Goal: Transaction & Acquisition: Purchase product/service

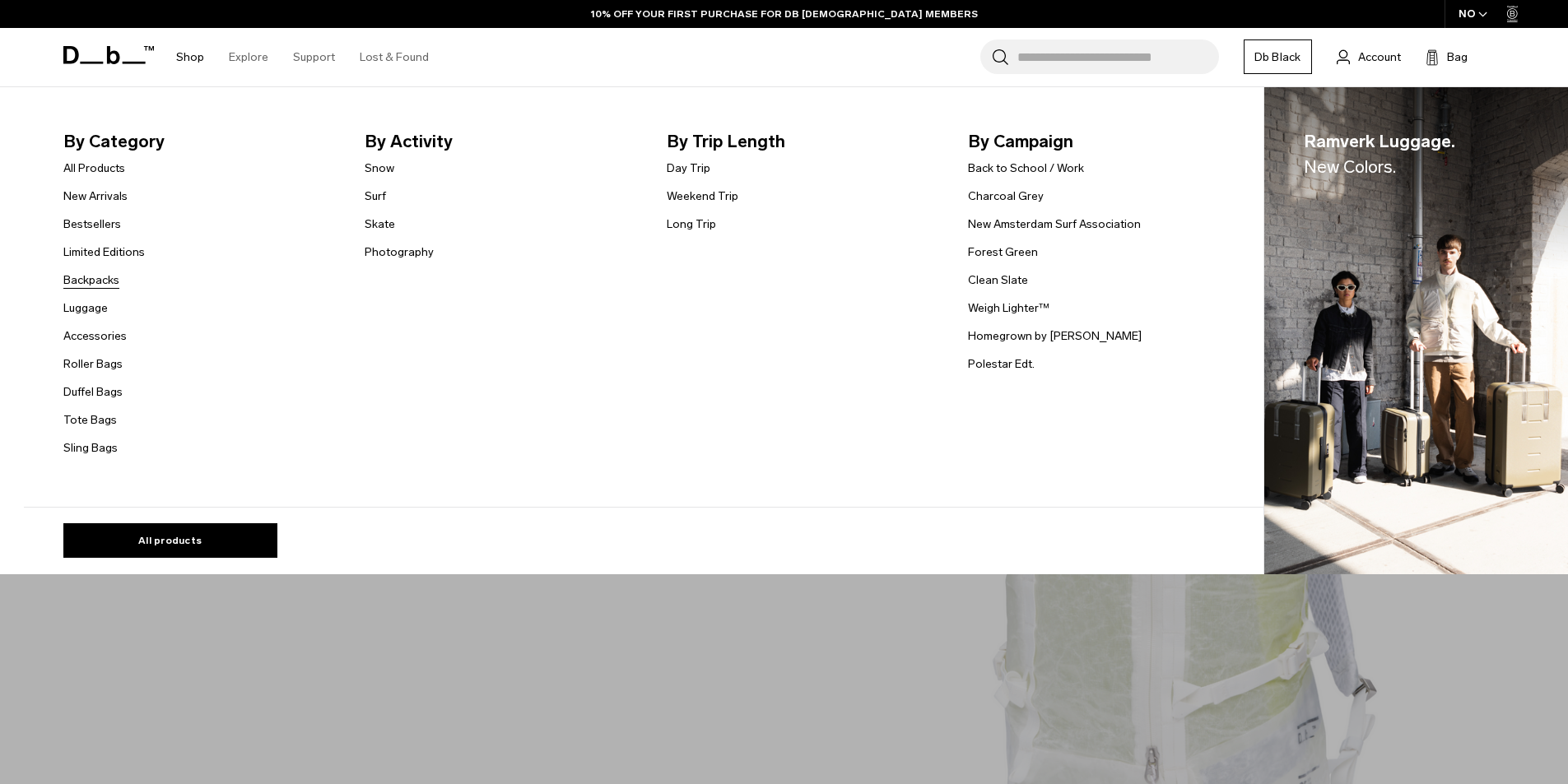
click at [102, 281] on link "Backpacks" at bounding box center [91, 280] width 56 height 18
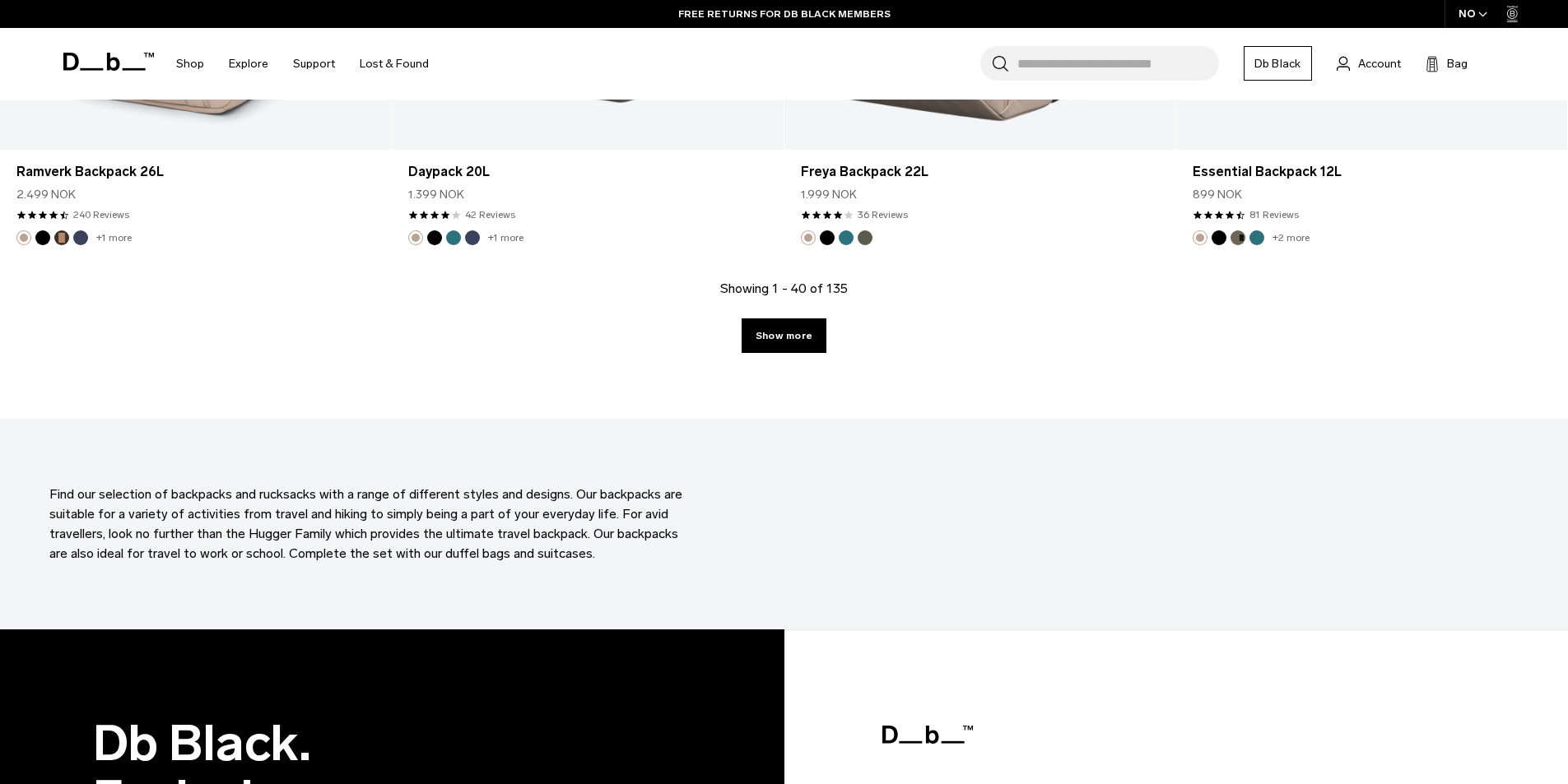
scroll to position [5924, 0]
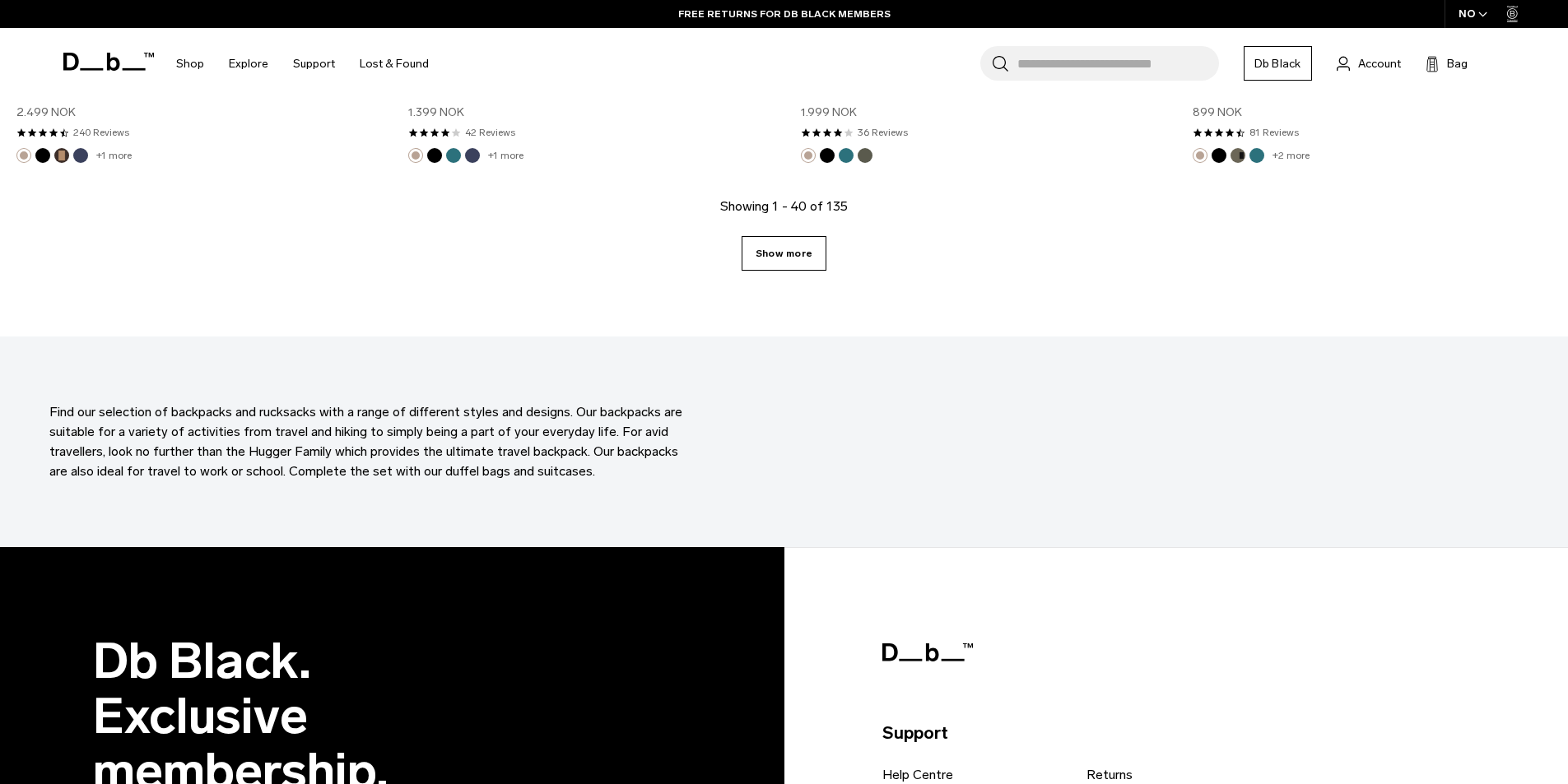
click at [804, 240] on link "Show more" at bounding box center [784, 252] width 85 height 35
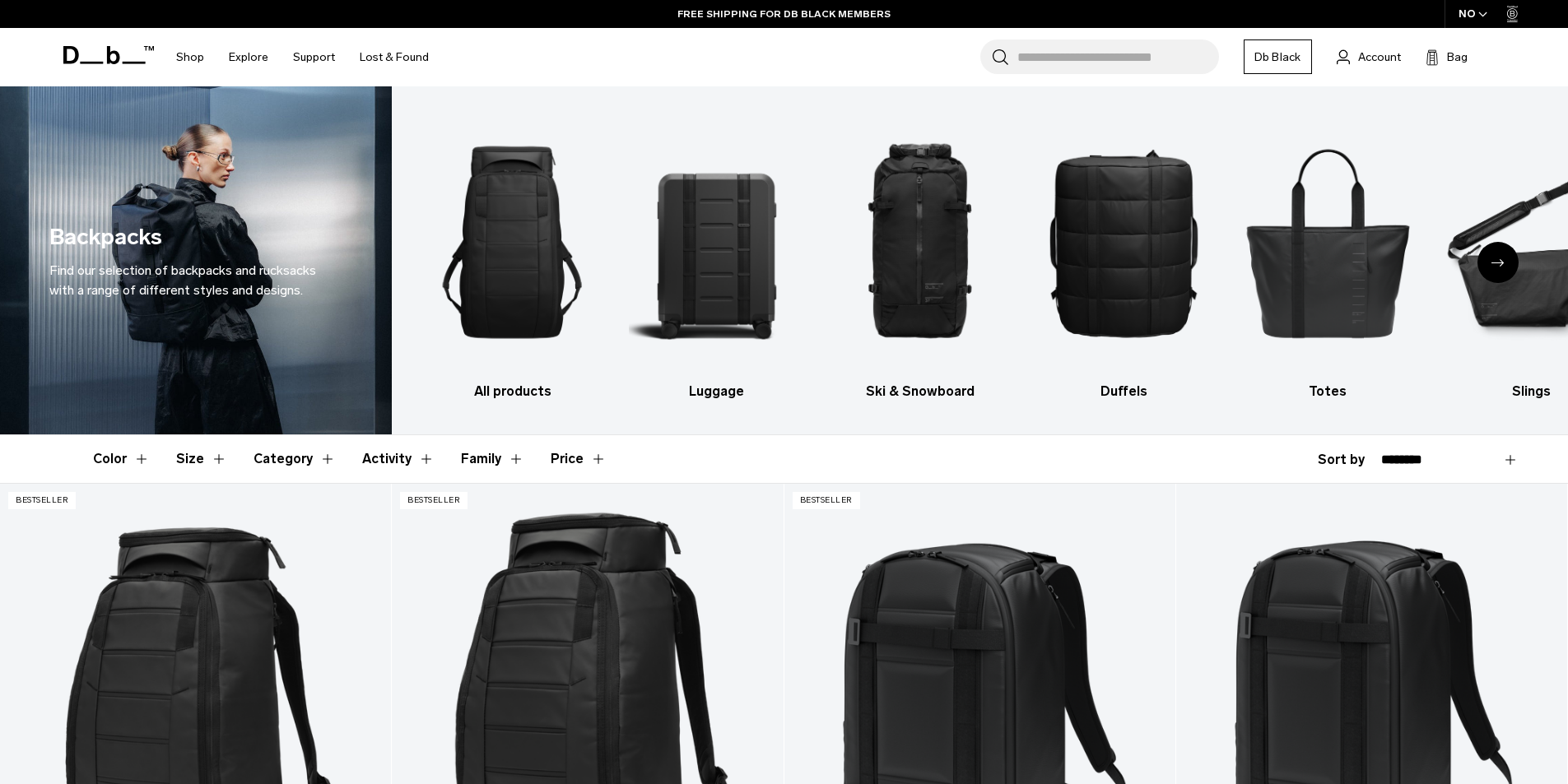
click at [211, 460] on button "Size" at bounding box center [202, 459] width 51 height 47
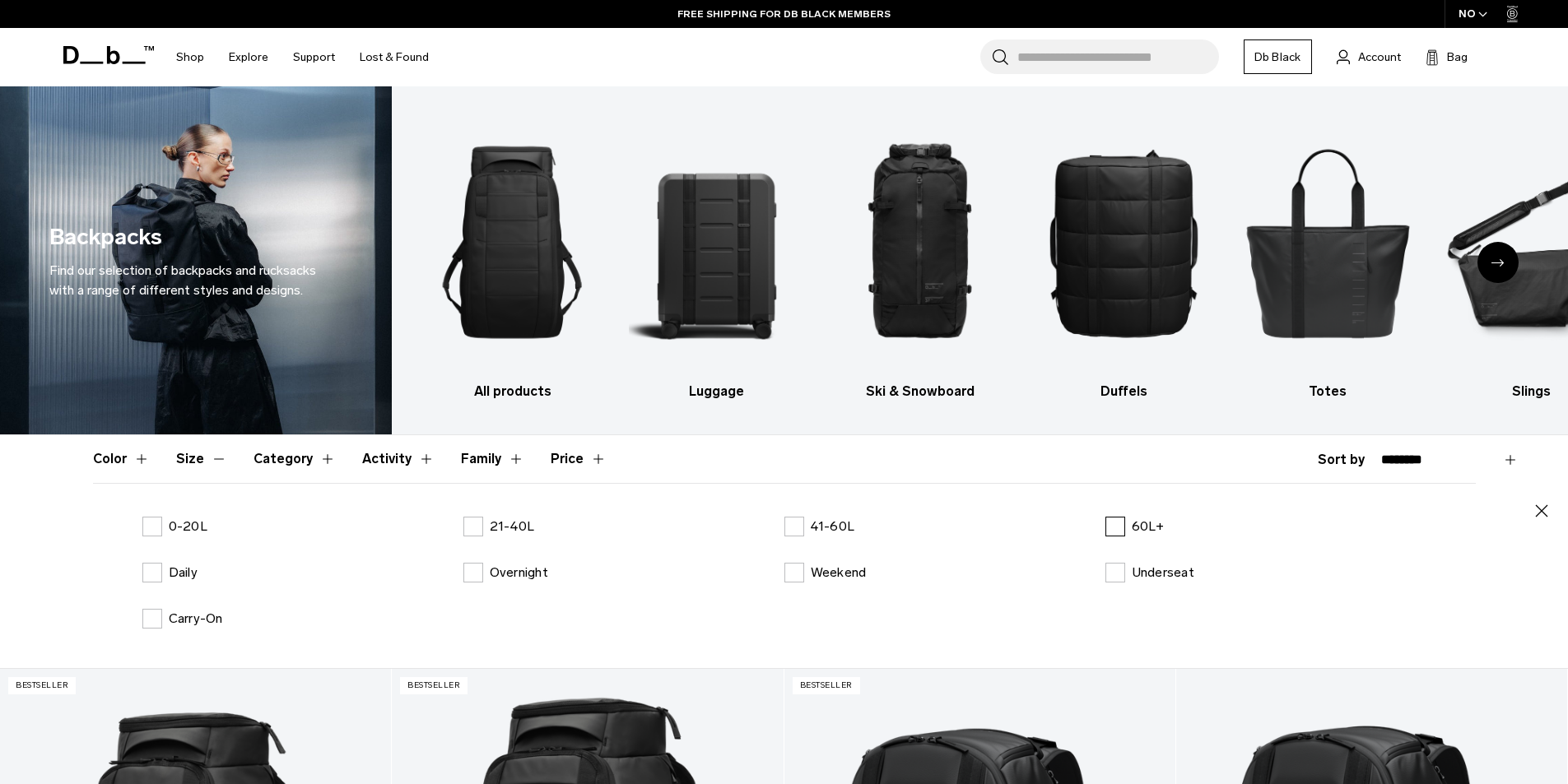
click at [1111, 534] on label "60L+" at bounding box center [1136, 527] width 59 height 20
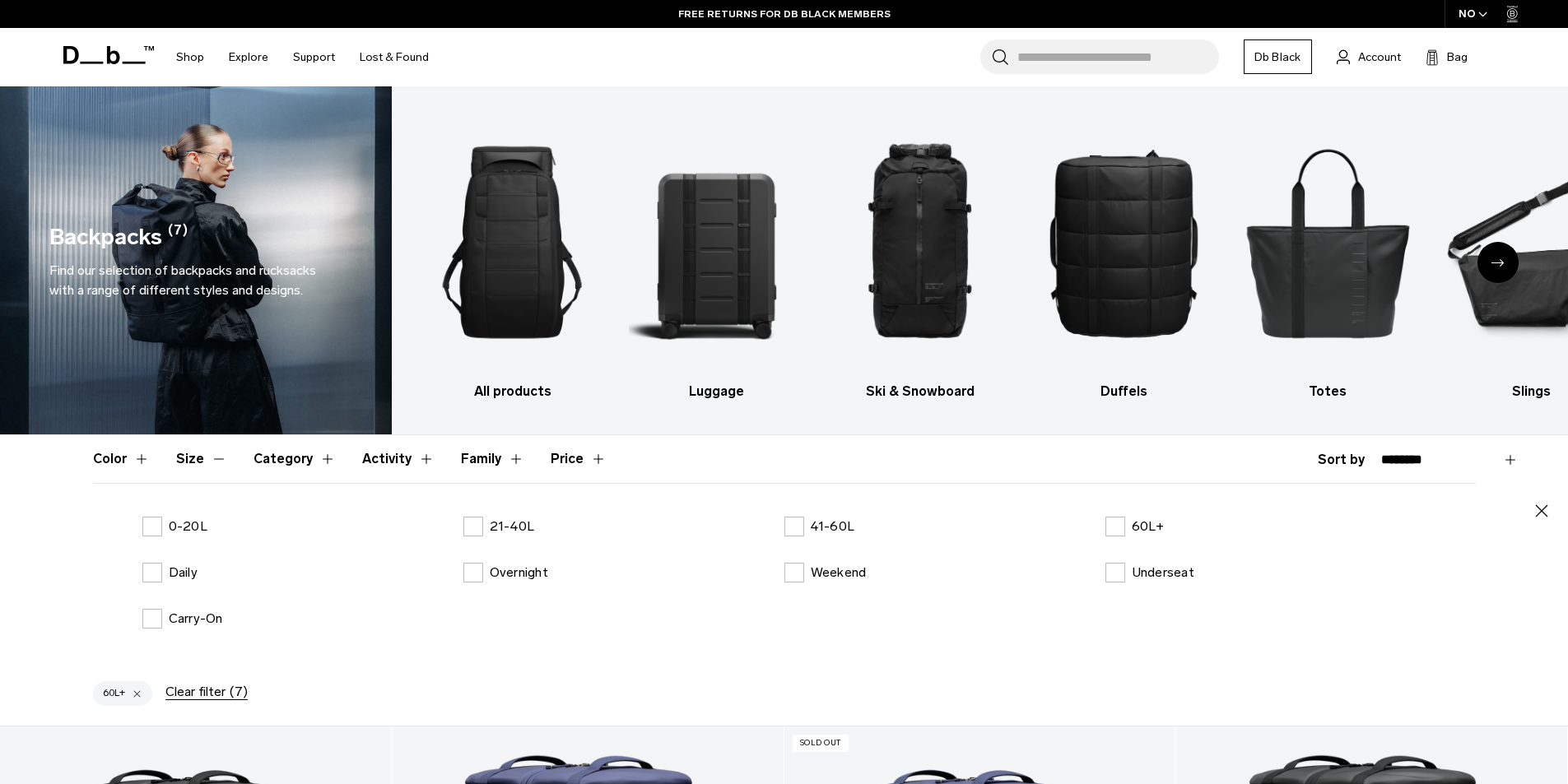
click at [1550, 509] on icon "button" at bounding box center [1542, 511] width 20 height 20
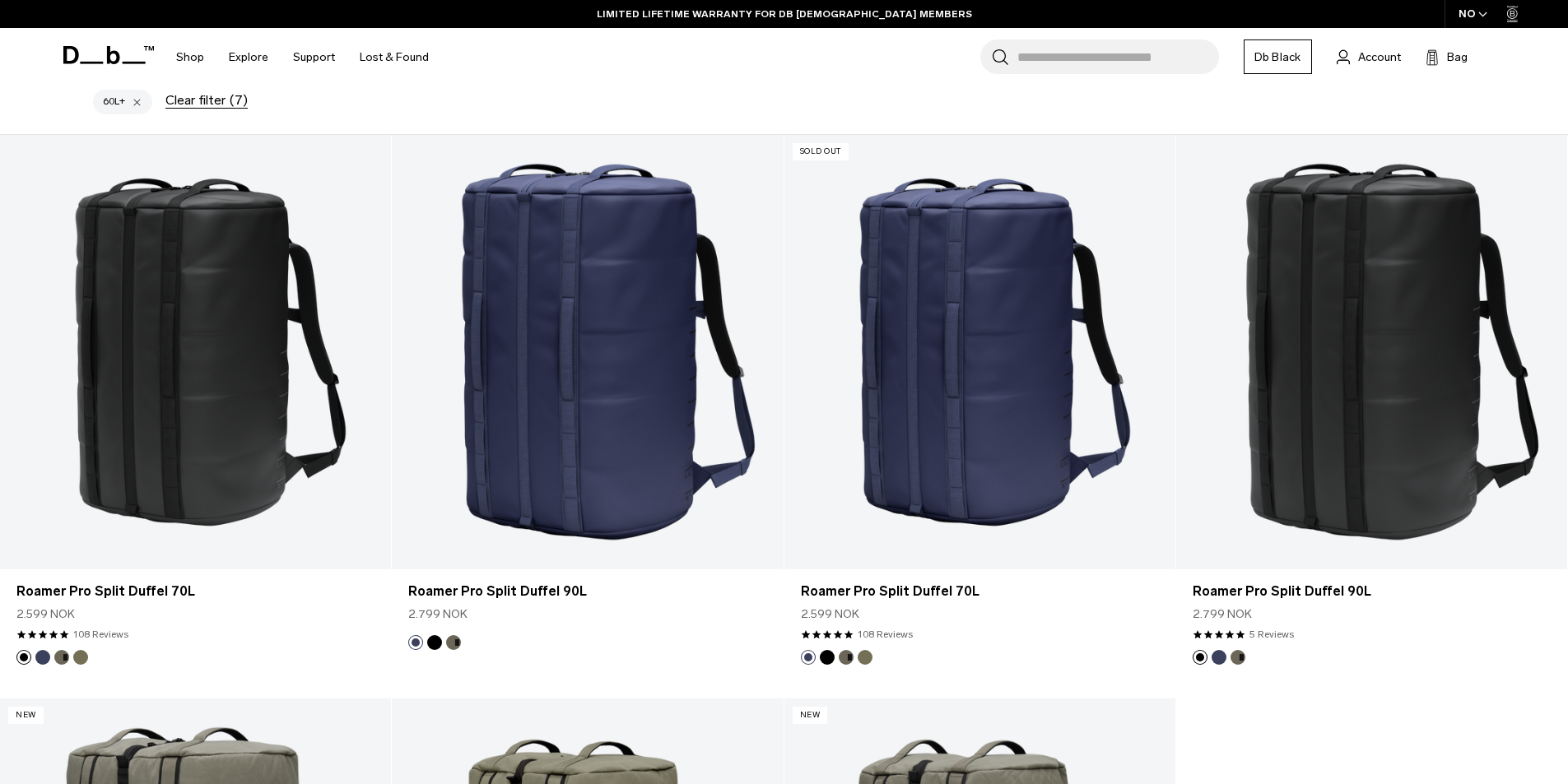
scroll to position [329, 0]
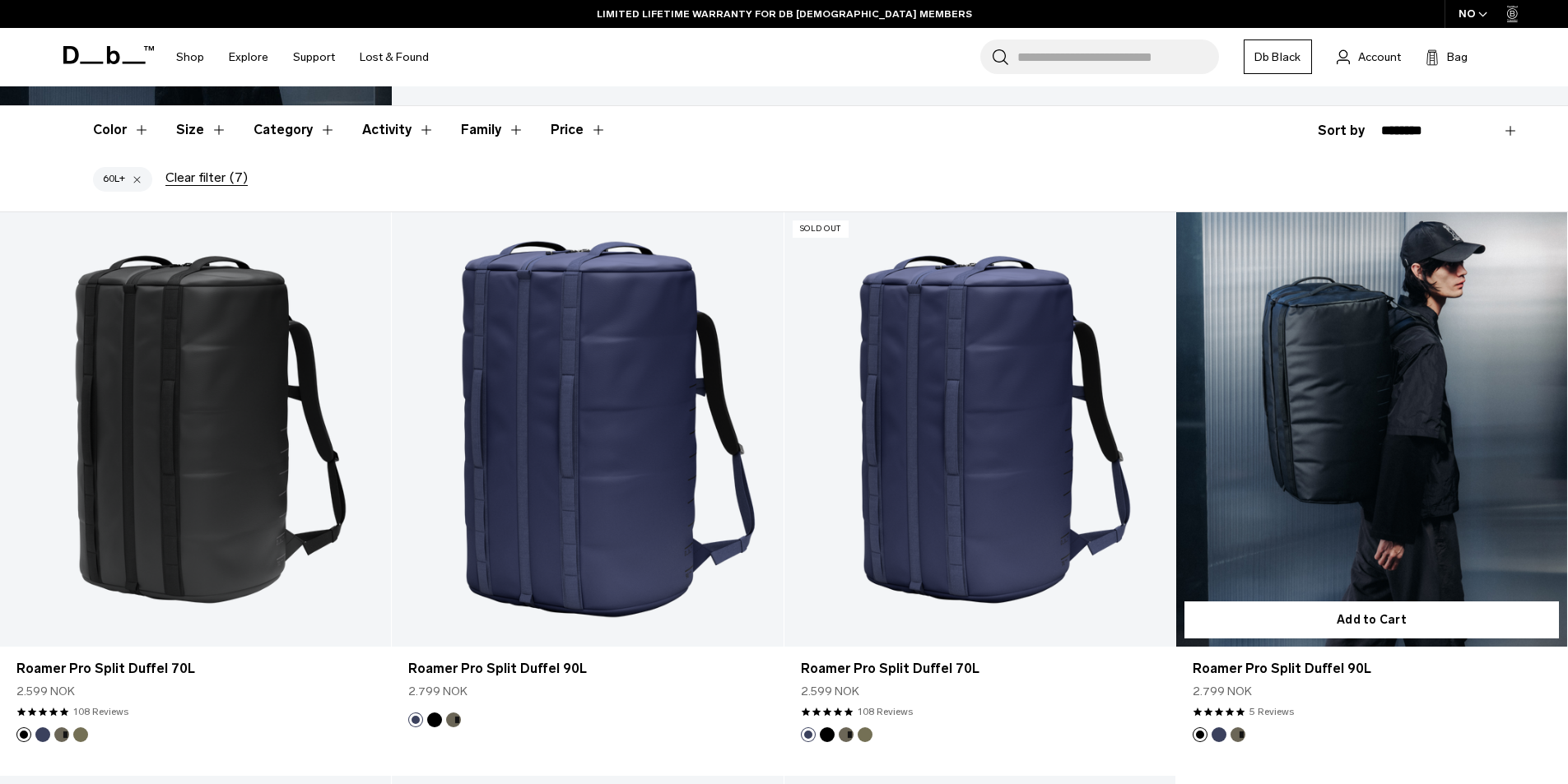
click at [1354, 464] on link "Roamer Pro Split Duffel 90L" at bounding box center [1372, 429] width 391 height 435
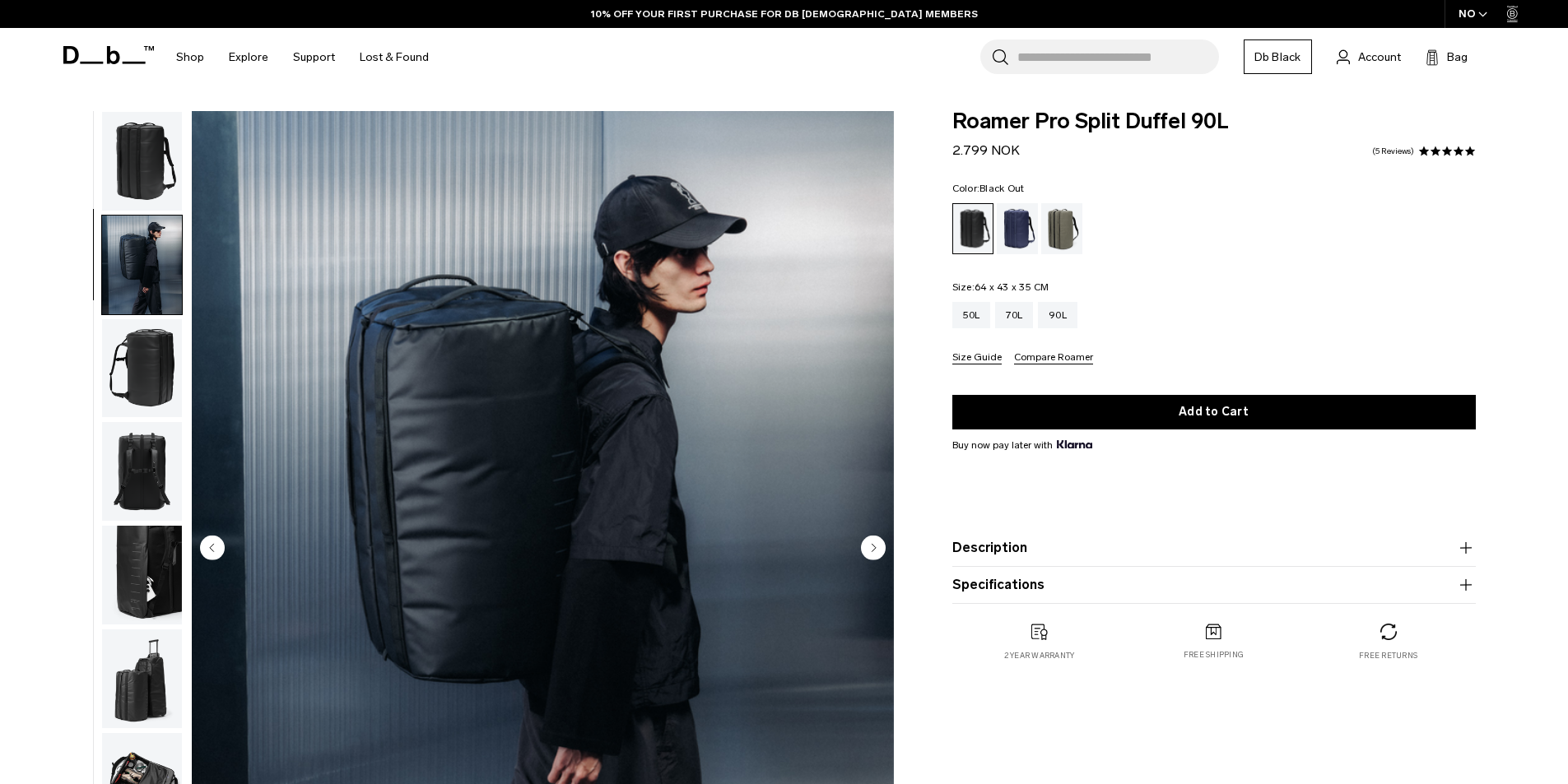
click at [880, 548] on circle "Next slide" at bounding box center [873, 546] width 25 height 25
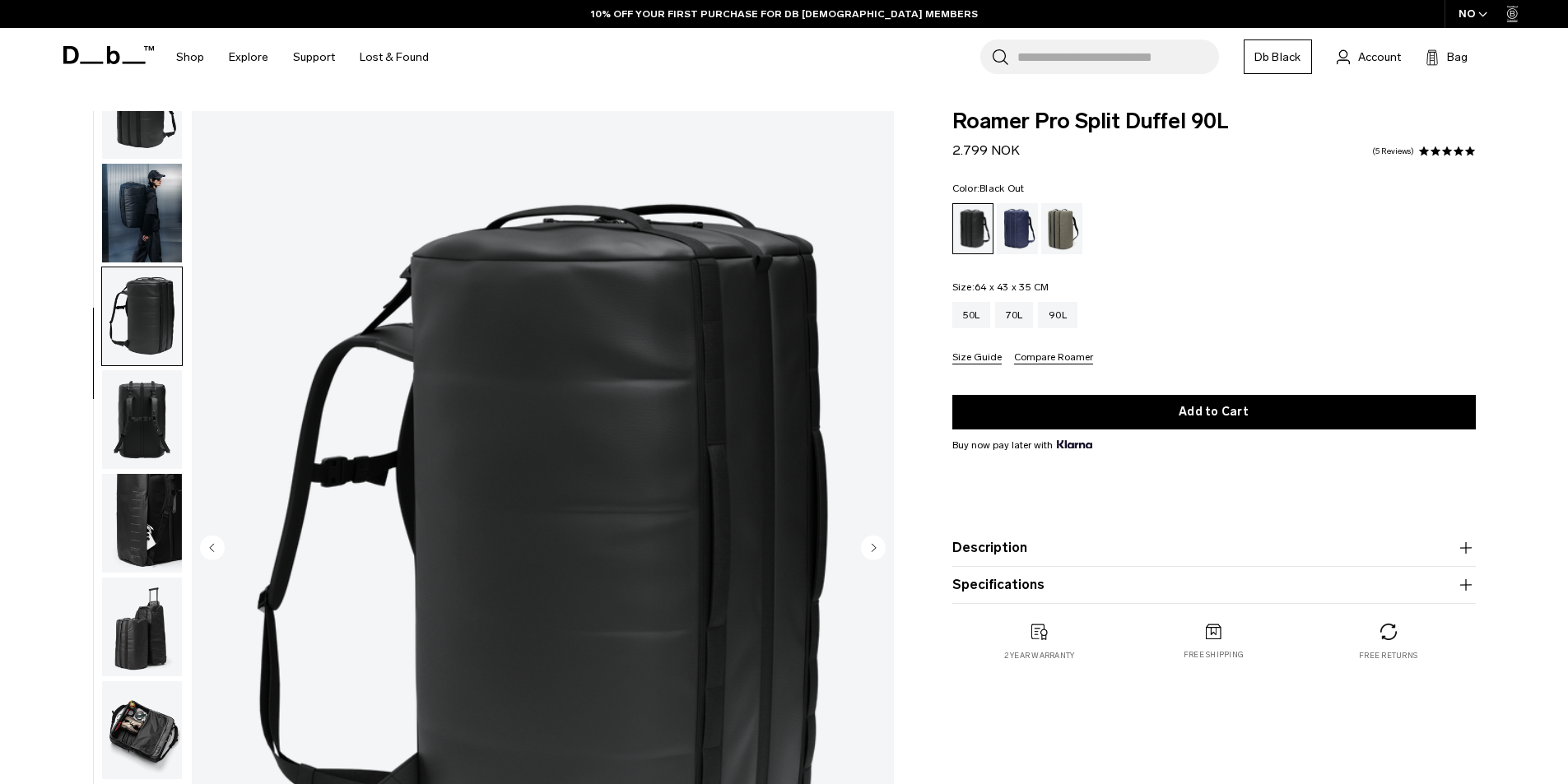
click at [880, 548] on circle "Next slide" at bounding box center [873, 546] width 25 height 25
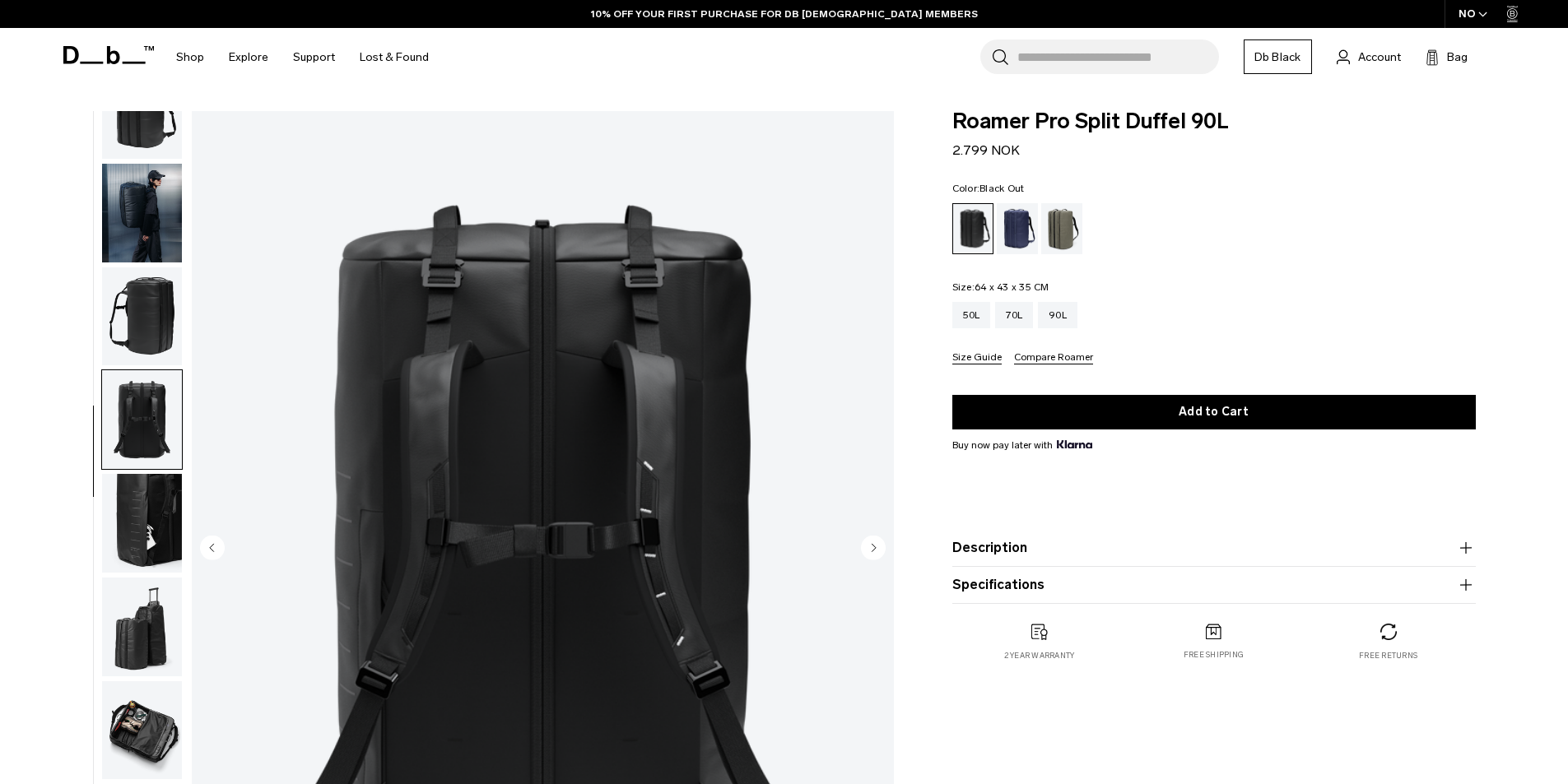
click at [880, 545] on circle "Next slide" at bounding box center [873, 546] width 25 height 25
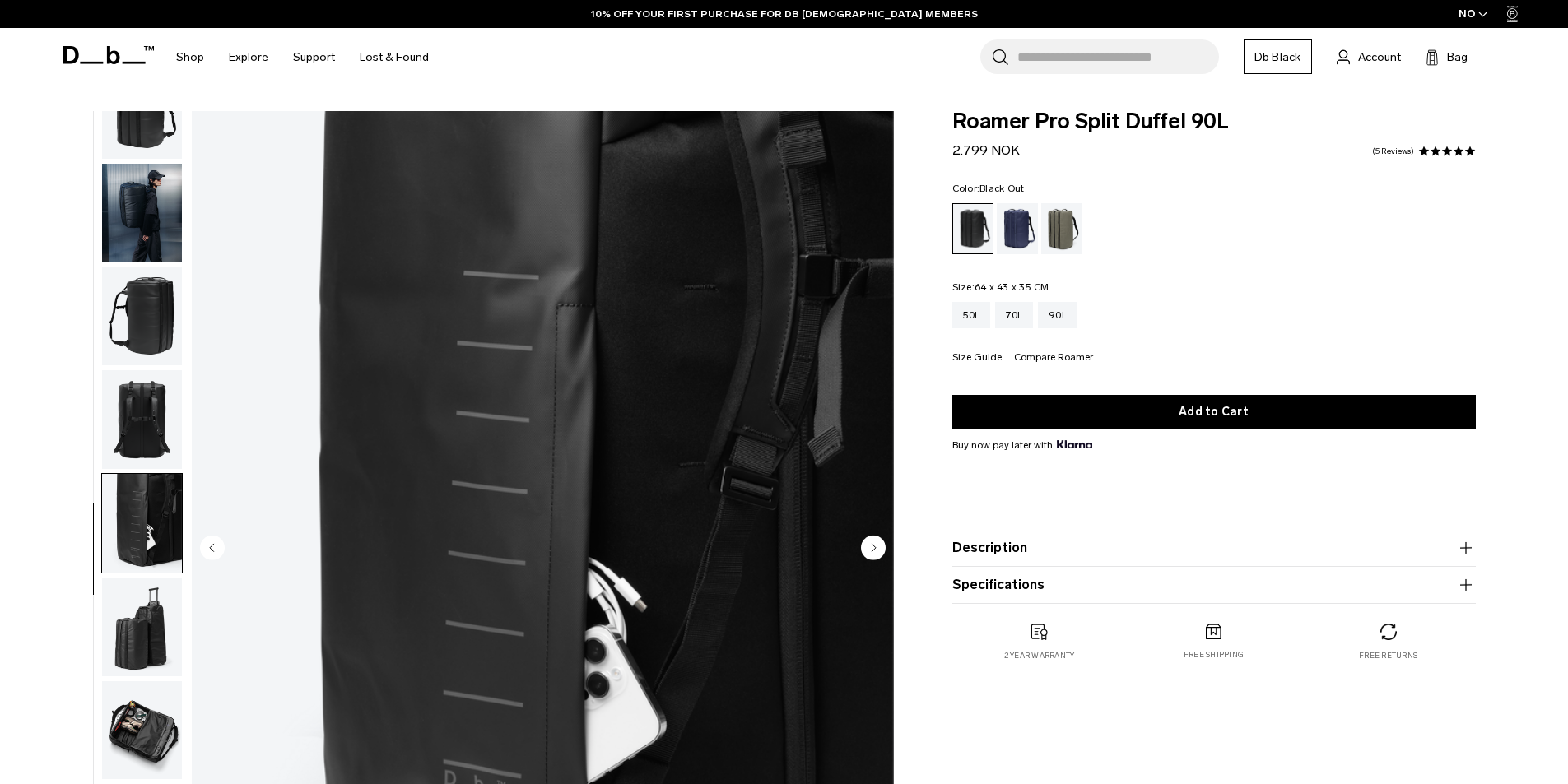
click at [880, 545] on circle "Next slide" at bounding box center [873, 546] width 25 height 25
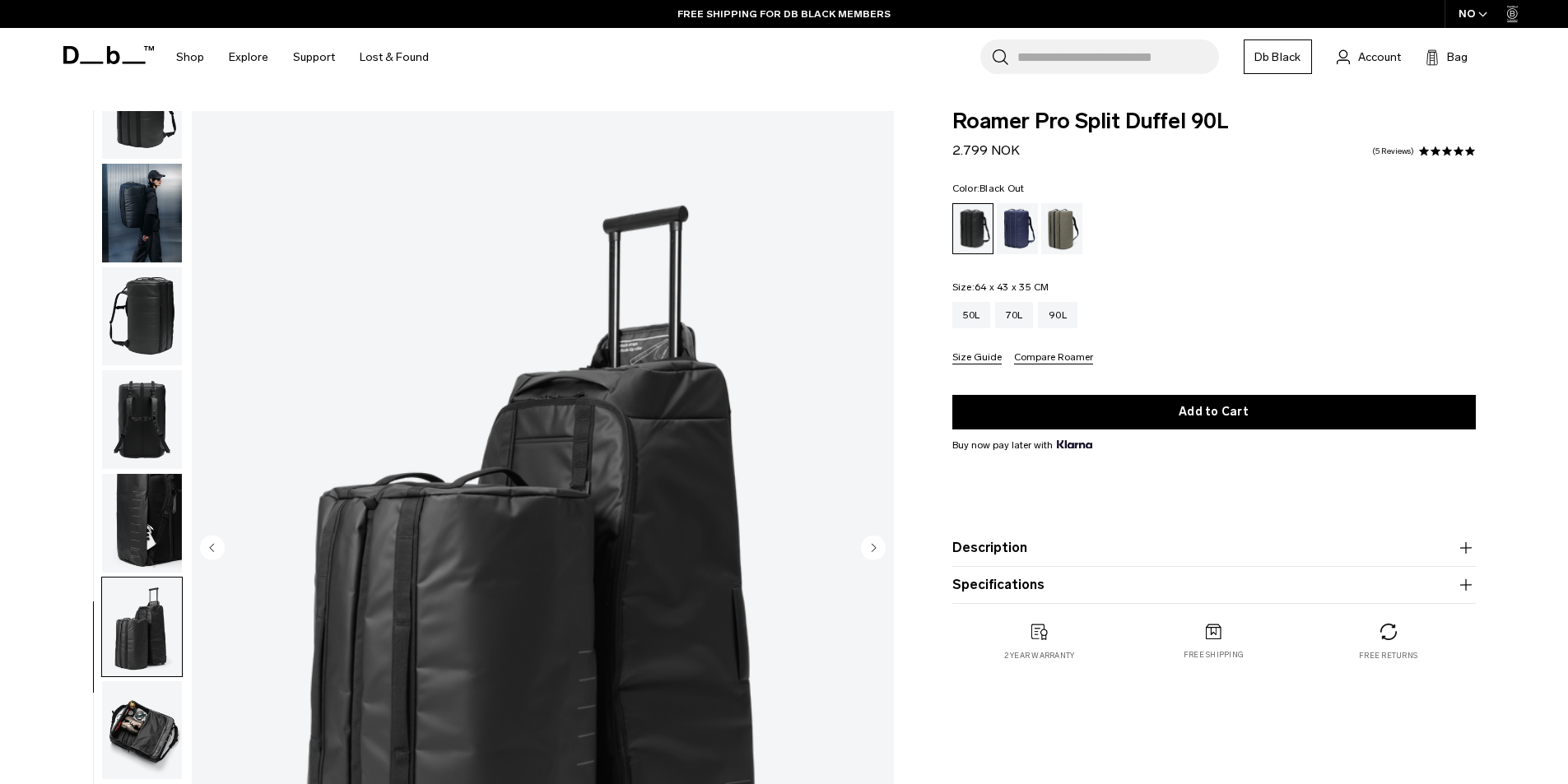
click at [880, 543] on circle "Next slide" at bounding box center [873, 546] width 25 height 25
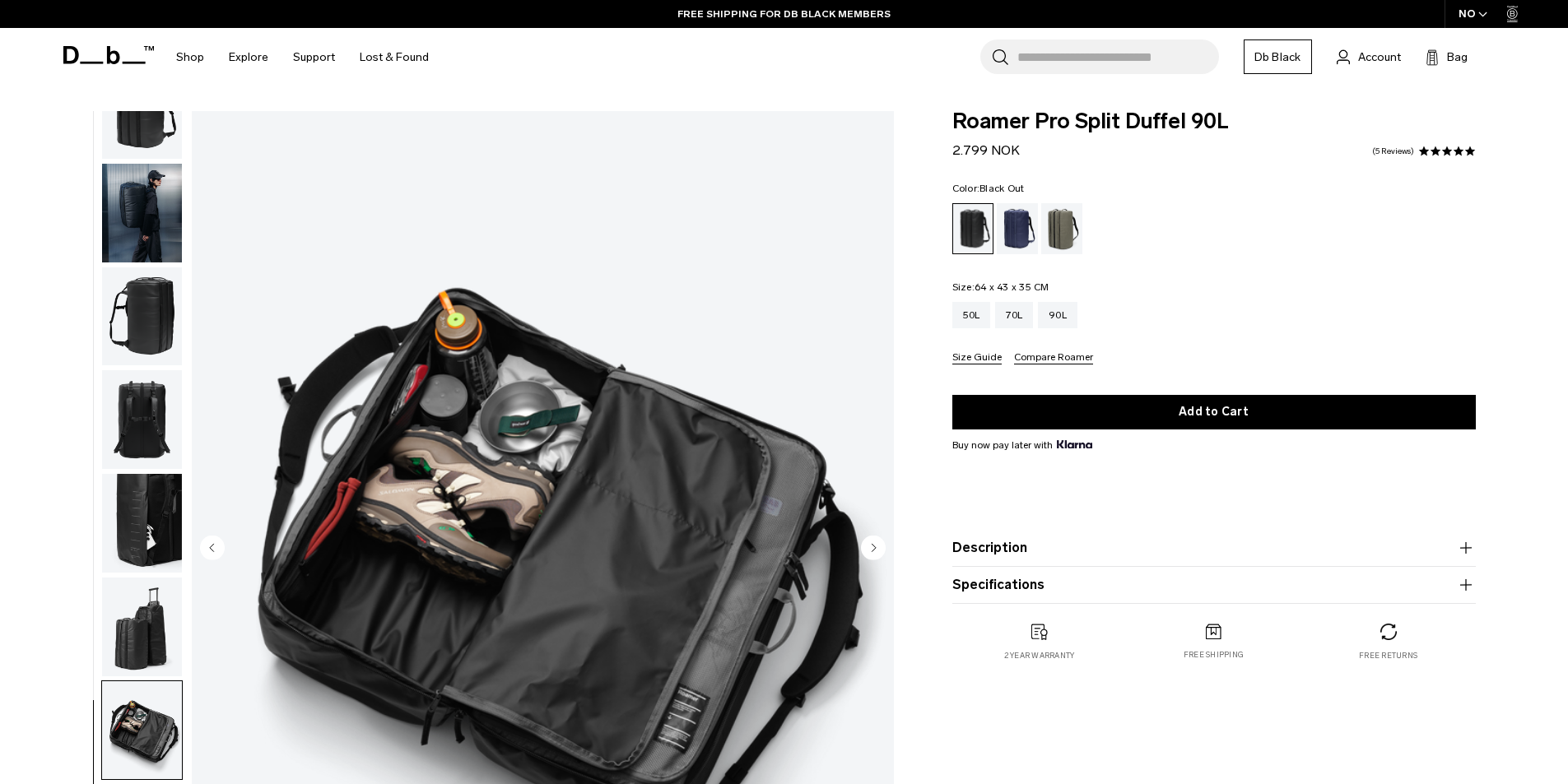
click at [876, 543] on circle "Next slide" at bounding box center [873, 546] width 25 height 25
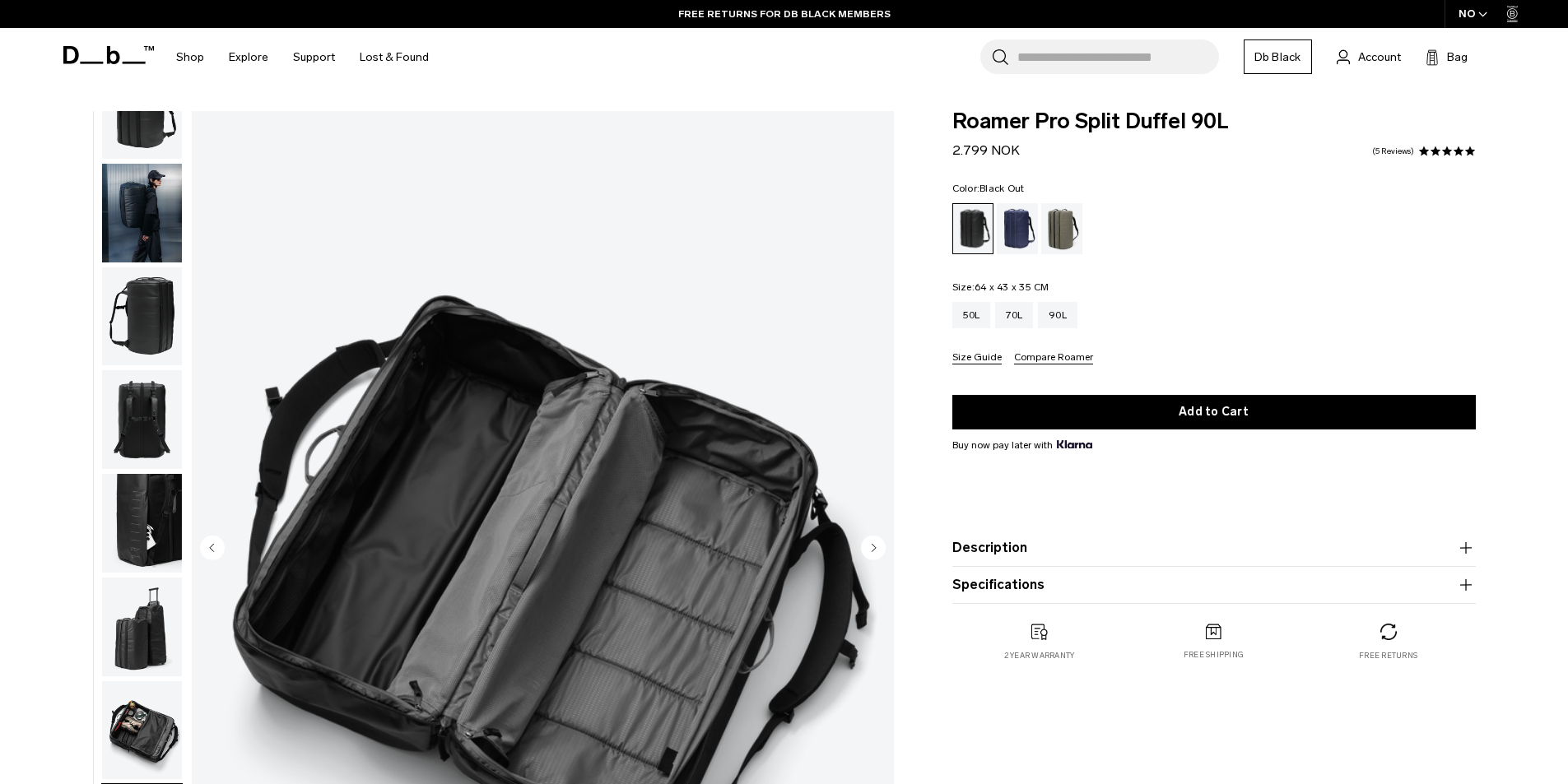
click at [876, 543] on circle "Next slide" at bounding box center [873, 546] width 25 height 25
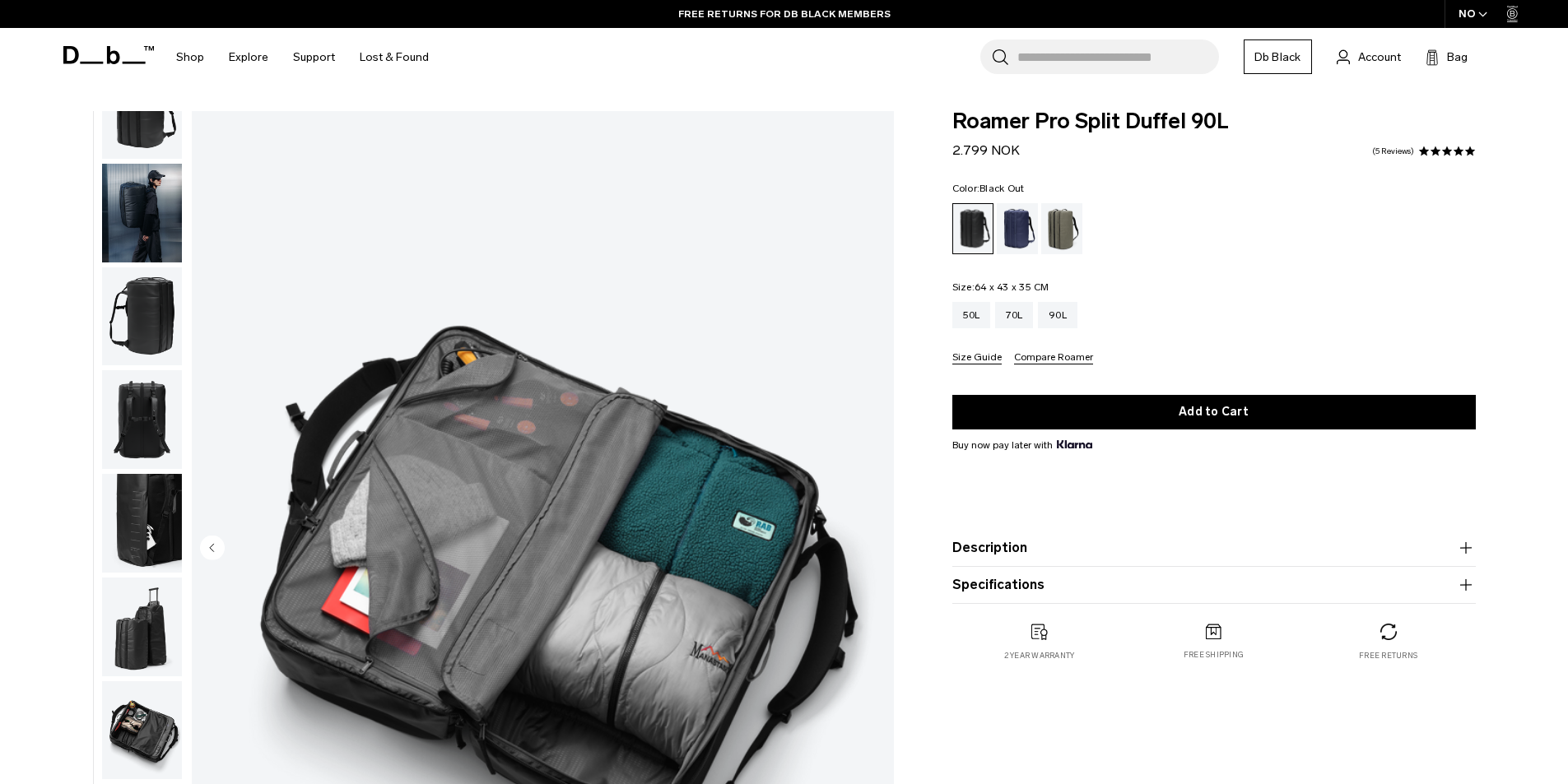
click at [210, 548] on circle "Previous slide" at bounding box center [212, 546] width 25 height 25
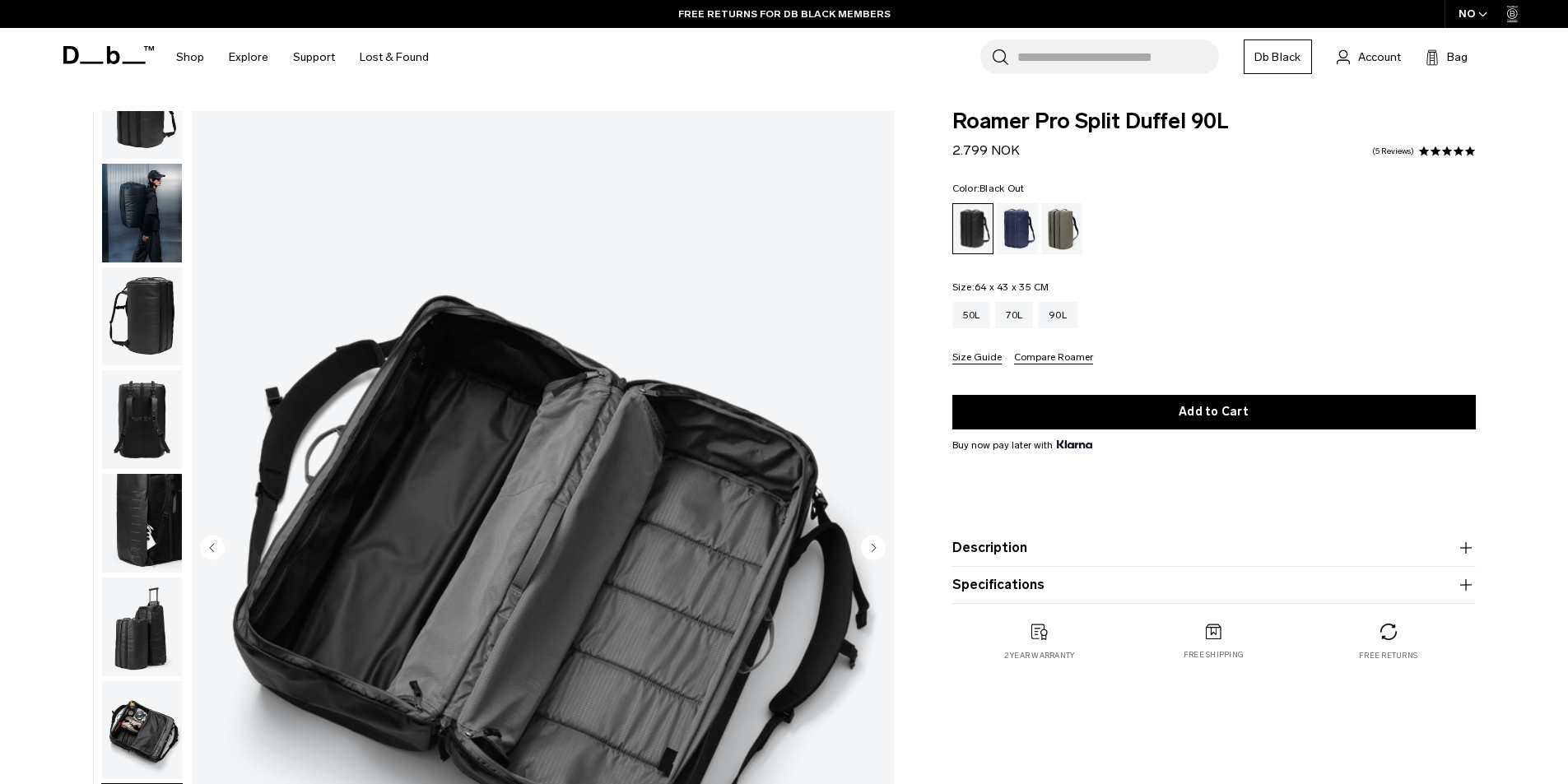
click at [213, 550] on icon "Previous slide" at bounding box center [212, 547] width 4 height 8
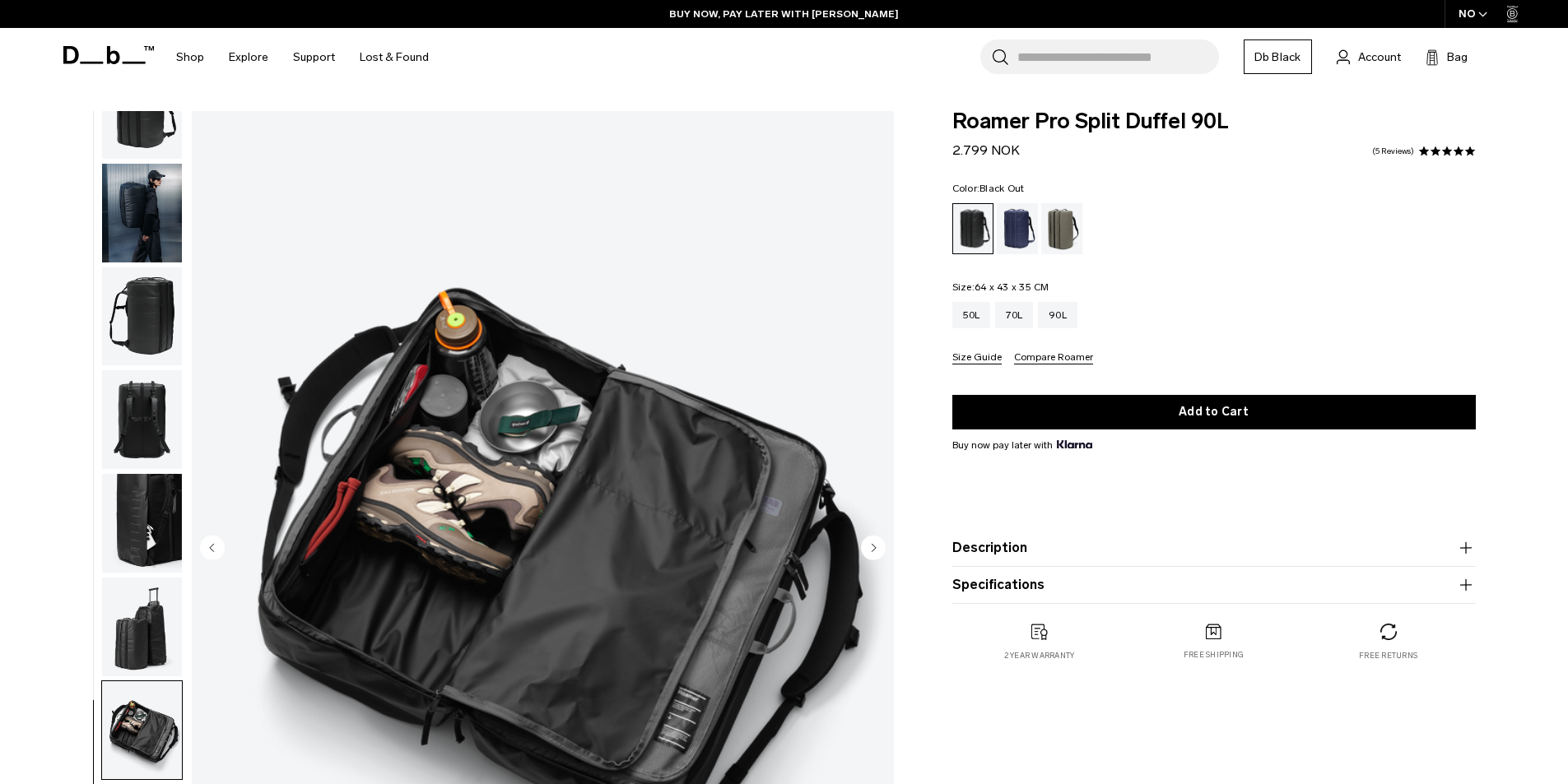
click at [1487, 10] on span "button" at bounding box center [1482, 14] width 9 height 13
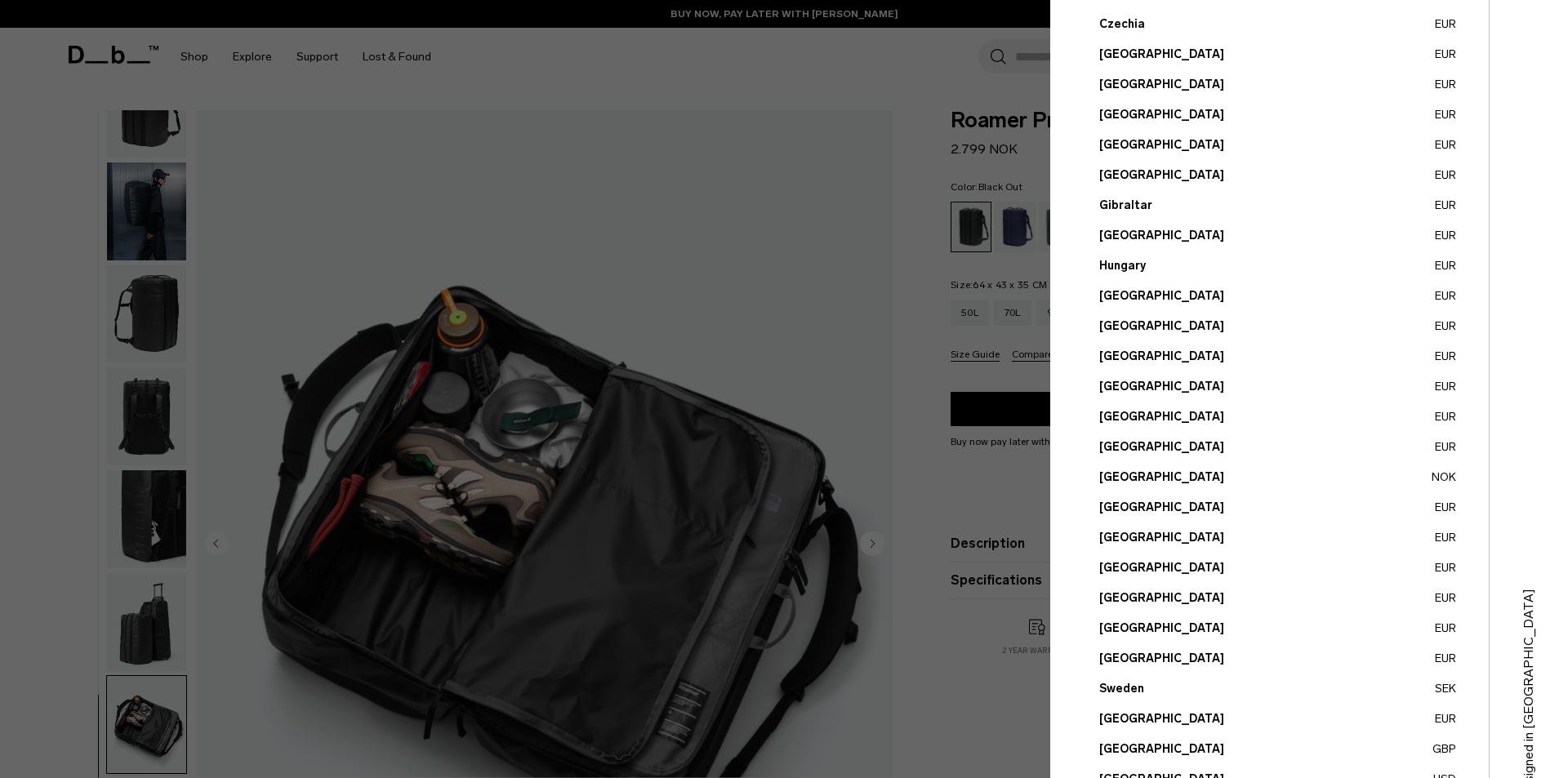
scroll to position [408, 0]
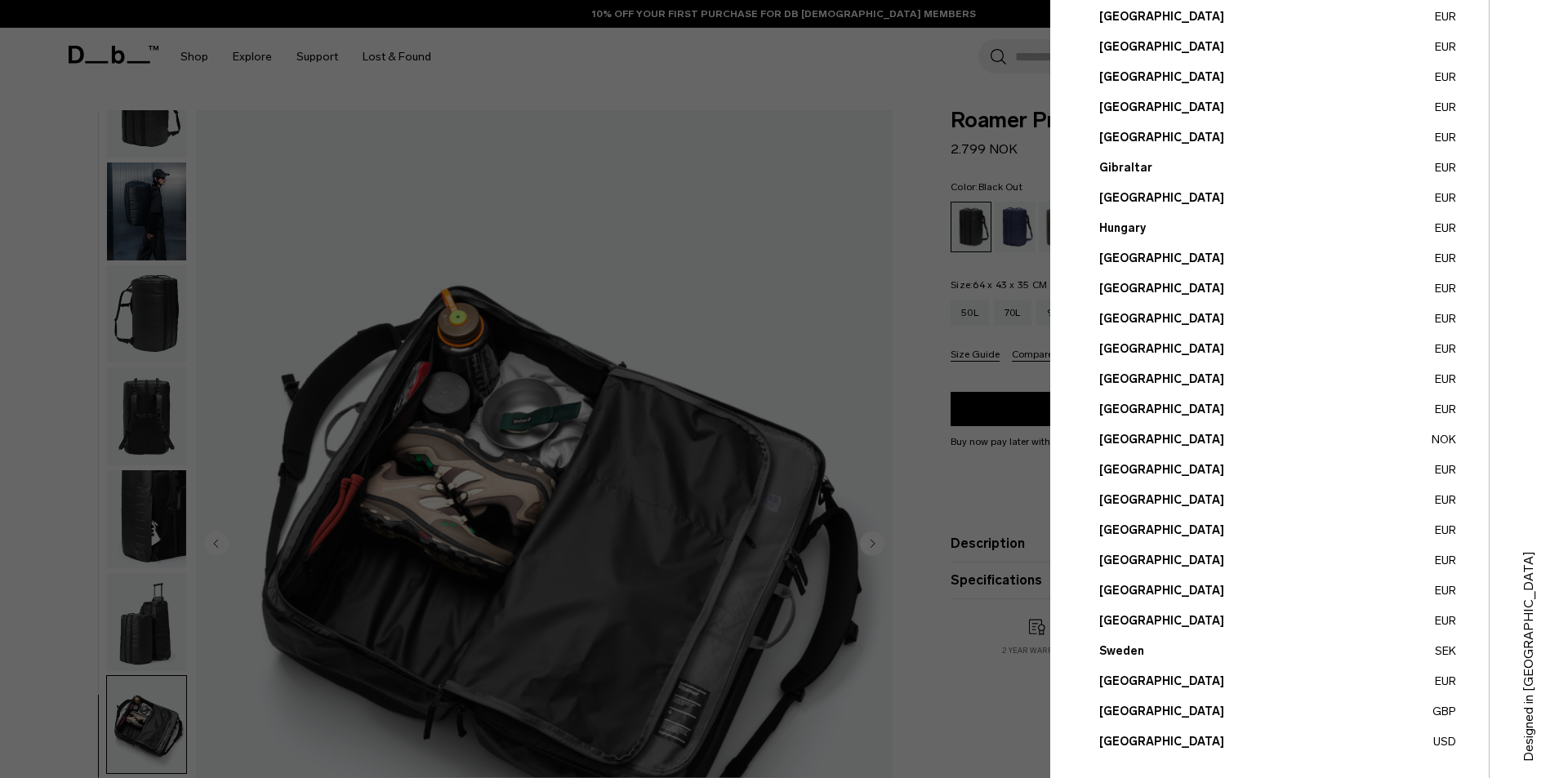
click at [1151, 492] on button "Portugal EUR" at bounding box center [1277, 500] width 357 height 18
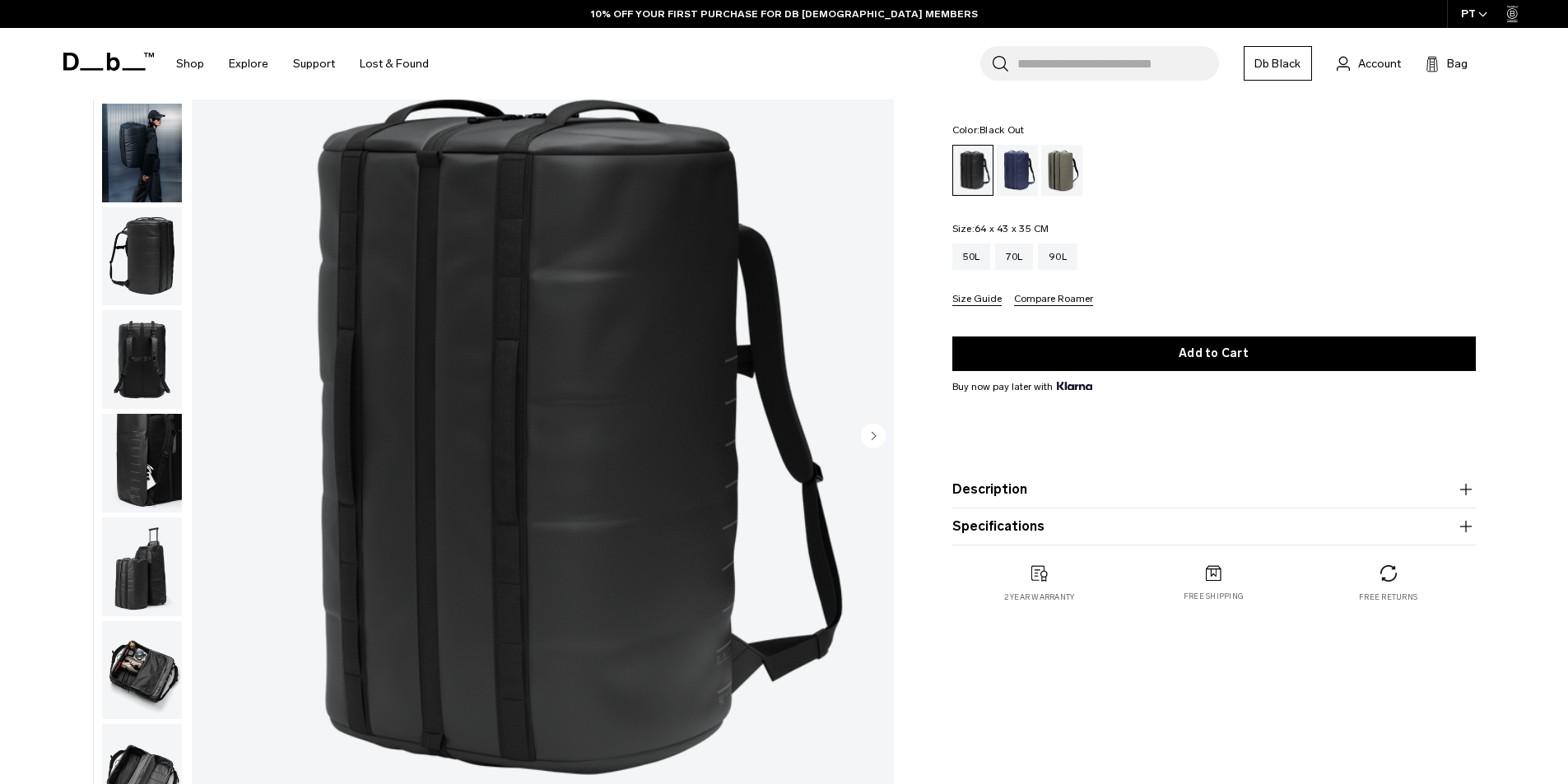
scroll to position [247, 0]
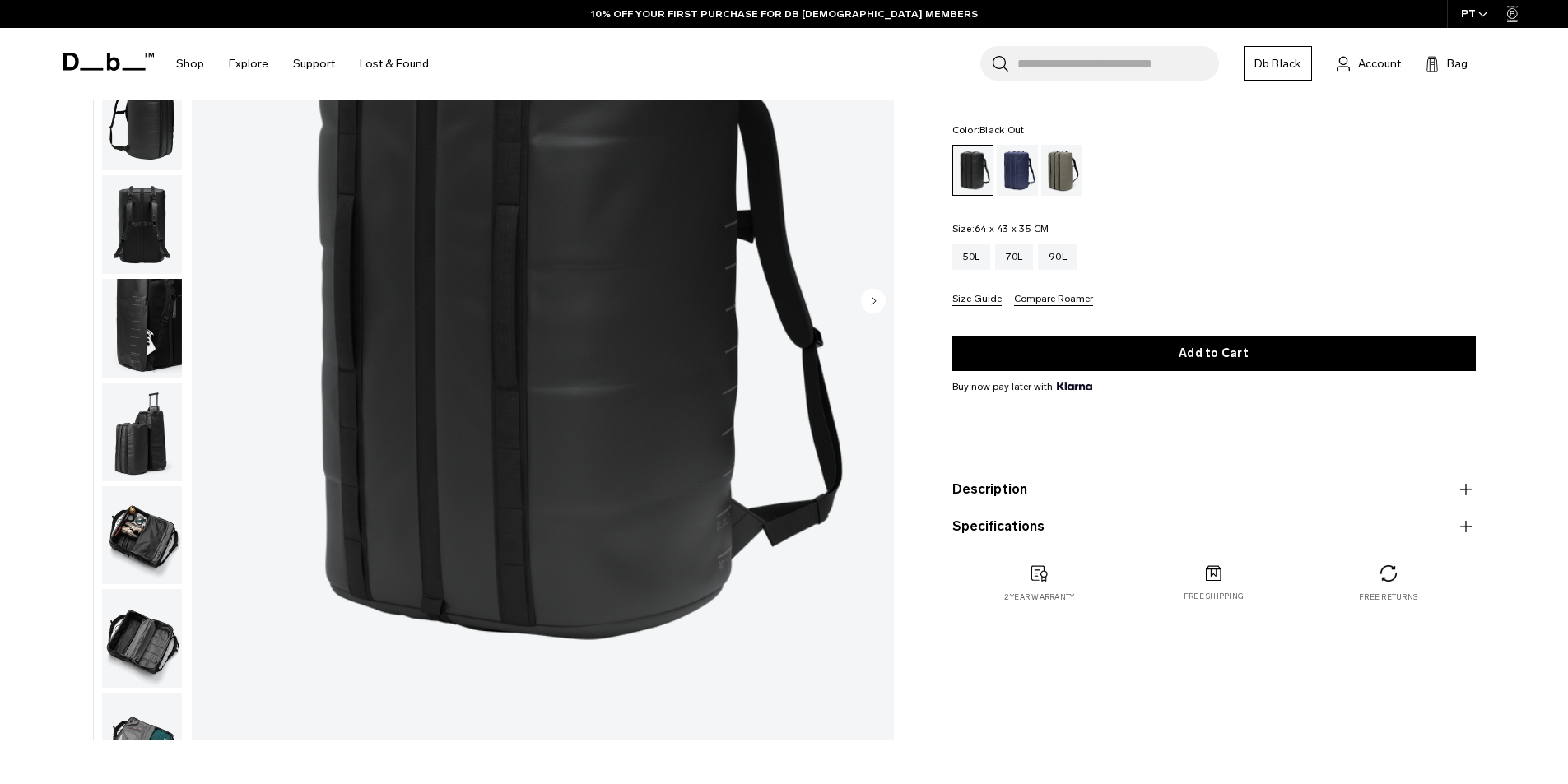
click at [877, 298] on circle "Next slide" at bounding box center [873, 300] width 25 height 25
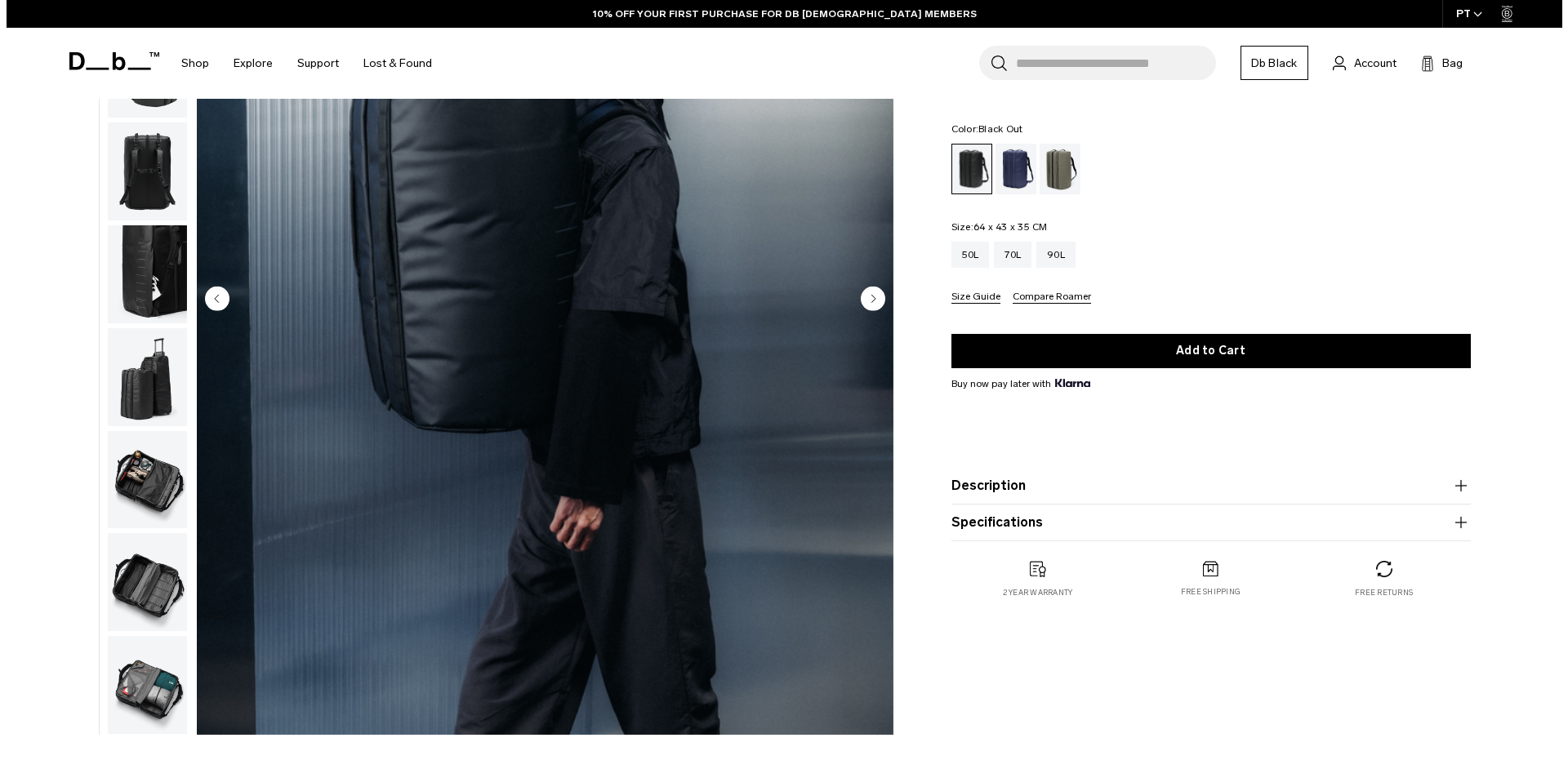
scroll to position [0, 0]
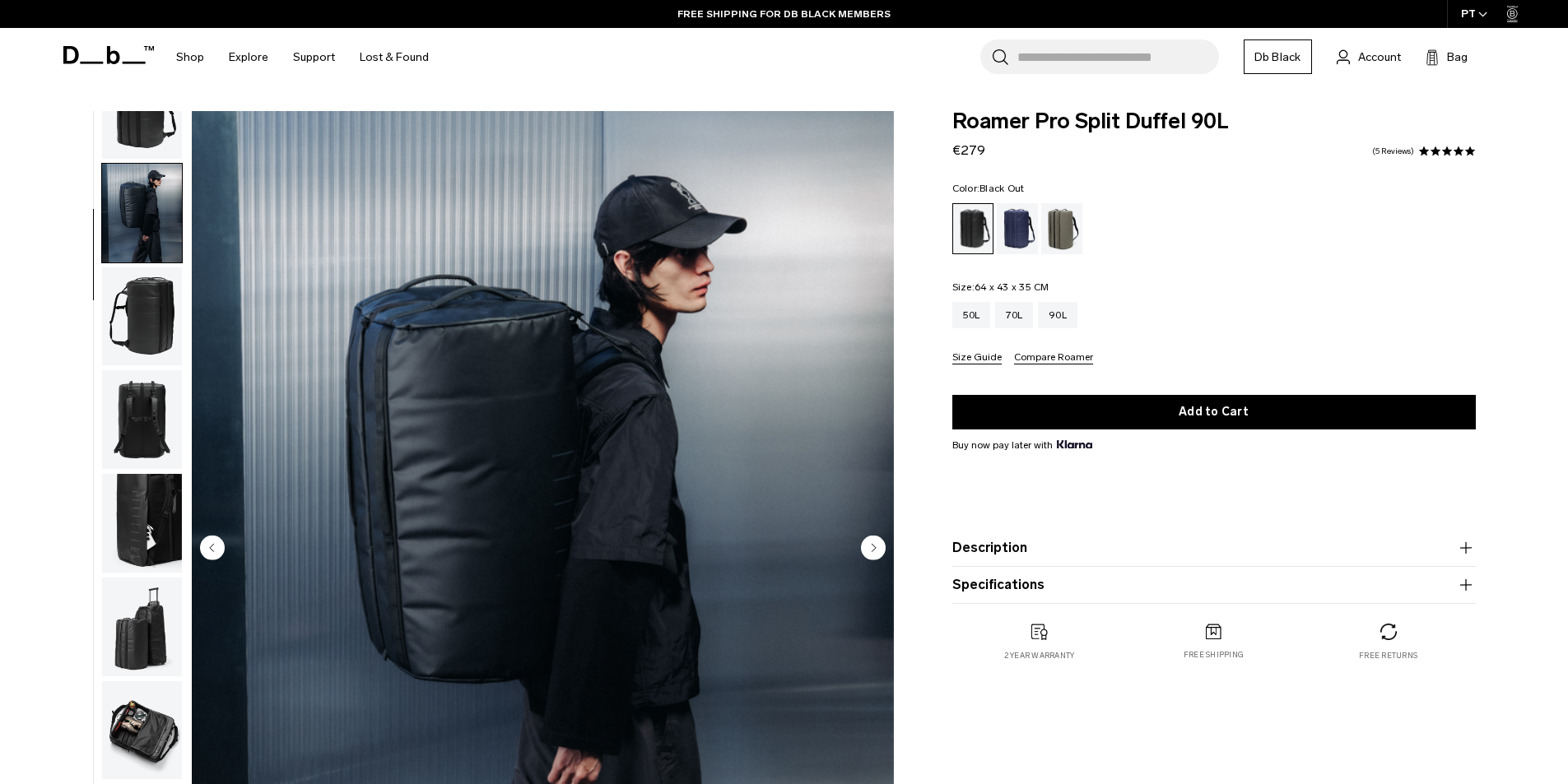
click at [1467, 9] on div "PT" at bounding box center [1475, 14] width 55 height 28
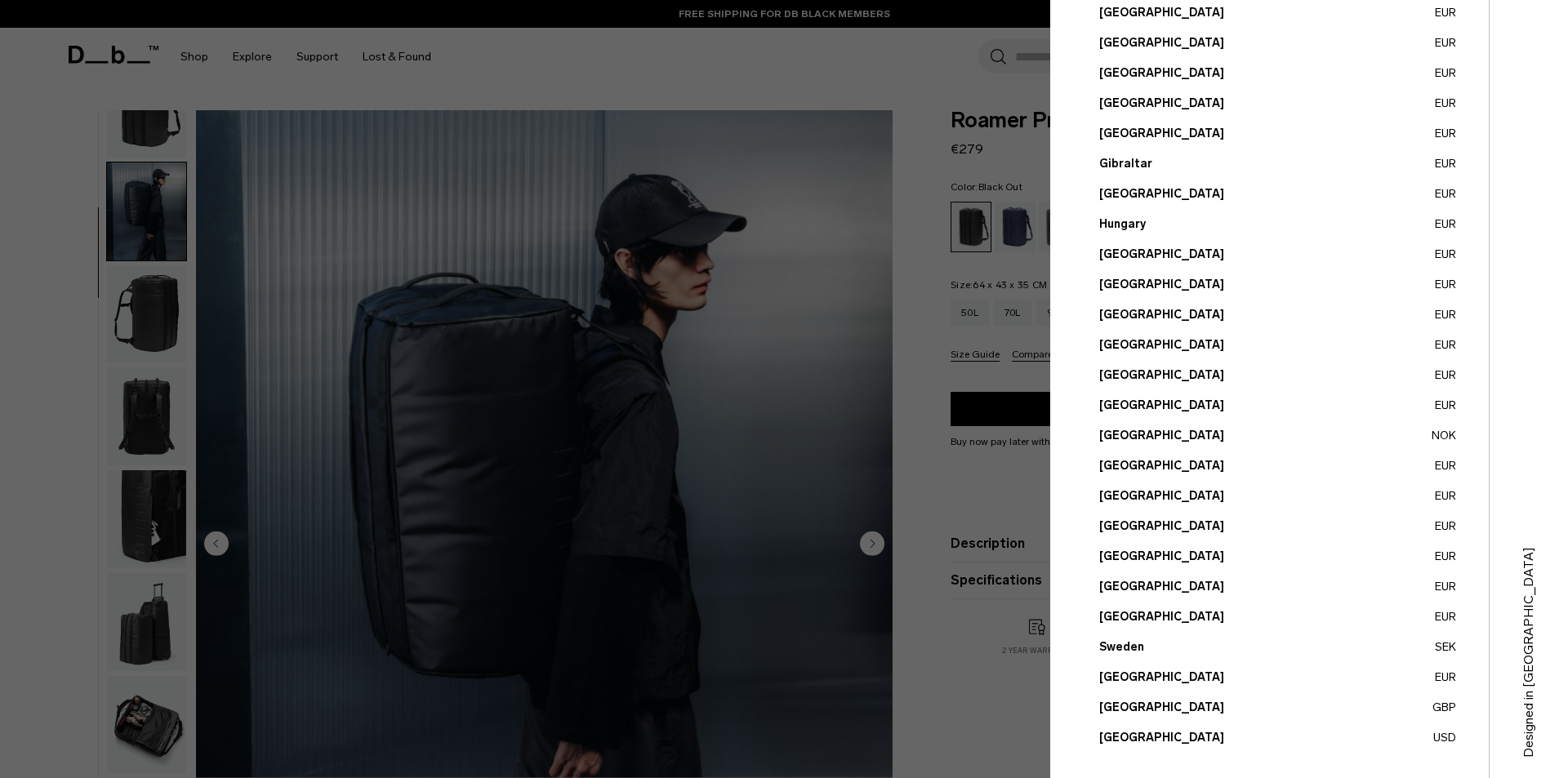
scroll to position [427, 0]
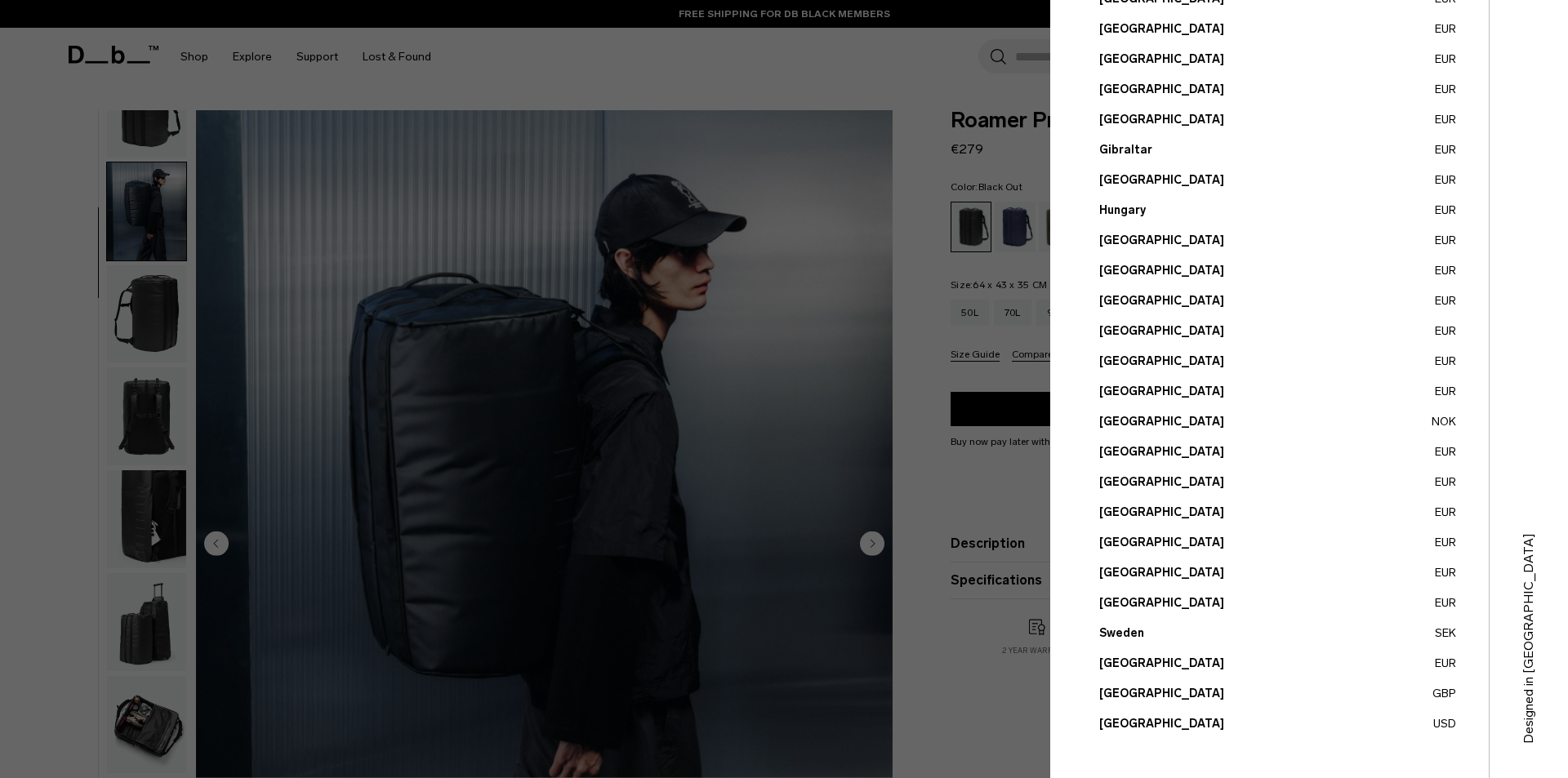
click at [1130, 421] on button "Norway NOK" at bounding box center [1277, 422] width 357 height 18
